Goal: Use online tool/utility

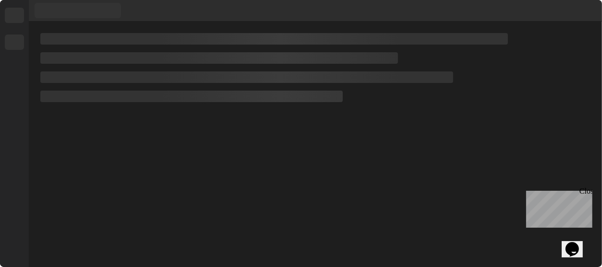
click at [467, 123] on div at bounding box center [315, 145] width 573 height 246
click at [449, 149] on div at bounding box center [315, 145] width 573 height 246
